Goal: Navigation & Orientation: Find specific page/section

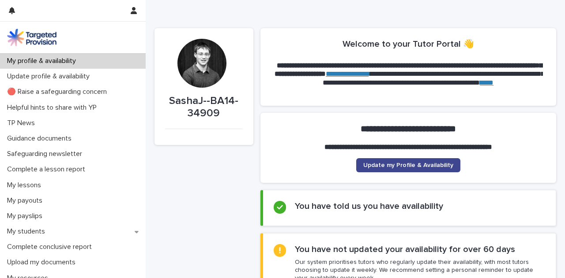
click at [401, 166] on span "Update my Profile & Availability" at bounding box center [408, 165] width 90 height 6
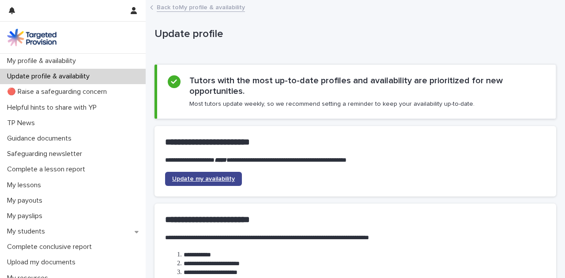
click at [187, 178] on span "Update my availability" at bounding box center [203, 179] width 63 height 6
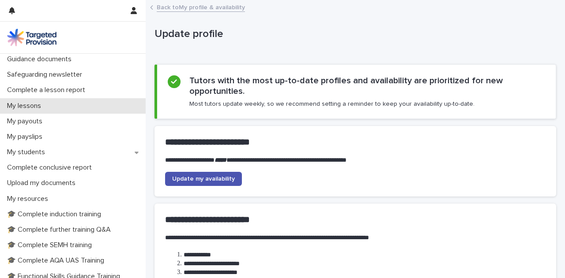
click at [26, 103] on p "My lessons" at bounding box center [26, 106] width 45 height 8
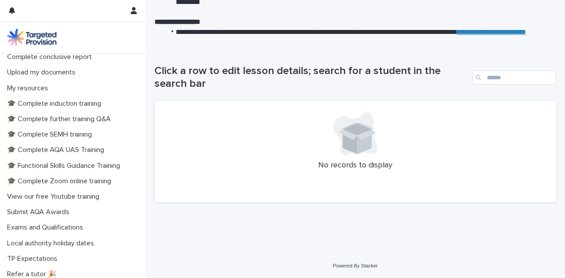
scroll to position [225, 0]
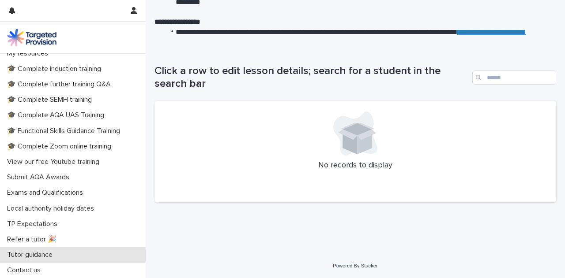
click at [46, 254] on p "Tutor guidance" at bounding box center [32, 255] width 56 height 8
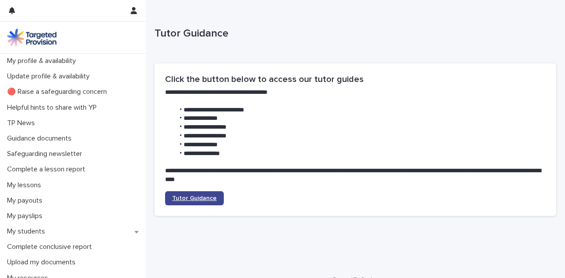
click at [187, 198] on span "Tutor Guidance" at bounding box center [194, 198] width 45 height 6
